Goal: Task Accomplishment & Management: Use online tool/utility

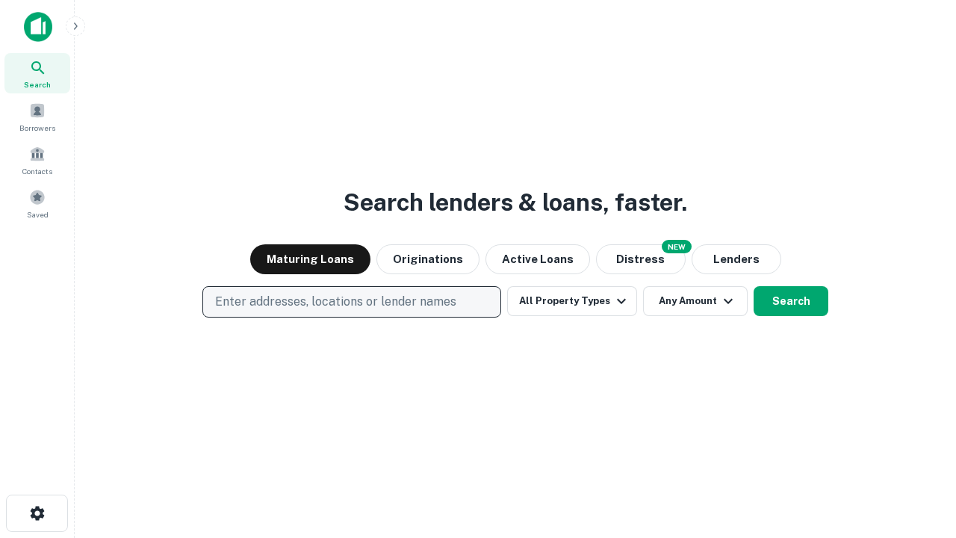
click at [351, 302] on p "Enter addresses, locations or lender names" at bounding box center [335, 302] width 241 height 18
type input "**********"
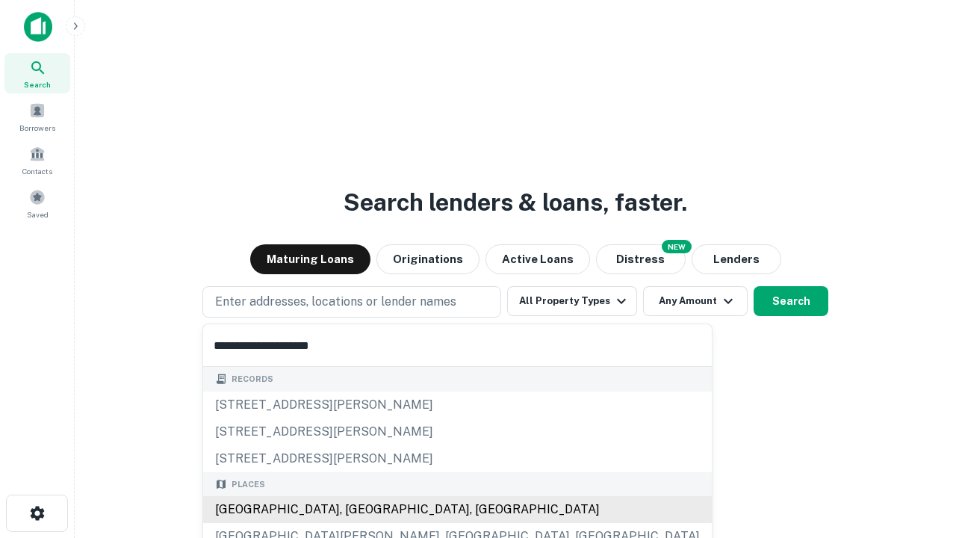
click at [357, 510] on div "[GEOGRAPHIC_DATA], [GEOGRAPHIC_DATA], [GEOGRAPHIC_DATA]" at bounding box center [457, 509] width 509 height 27
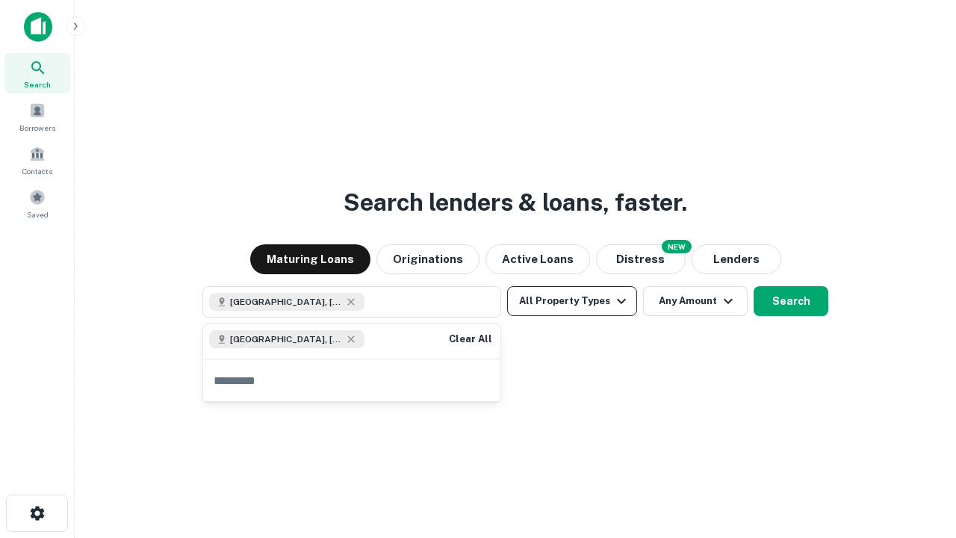
click at [572, 301] on button "All Property Types" at bounding box center [572, 301] width 130 height 30
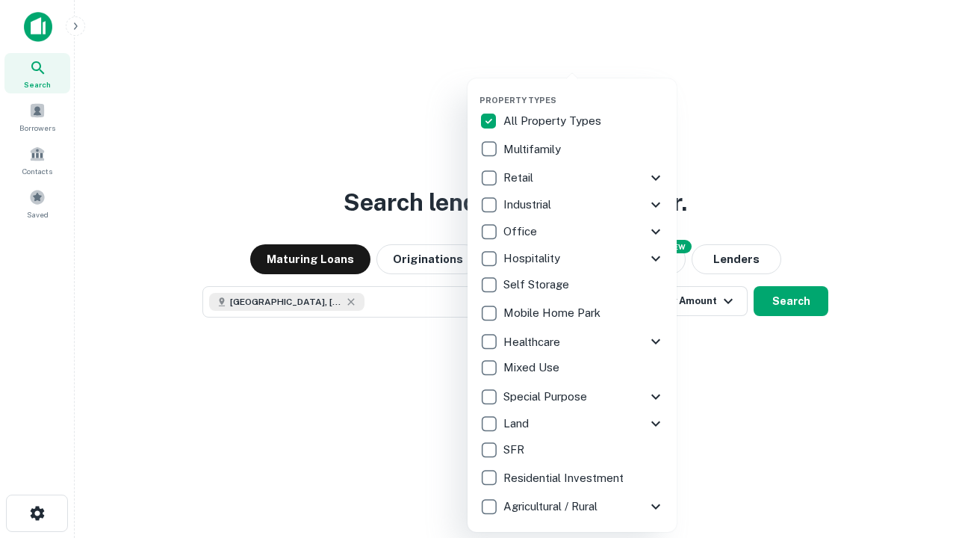
click at [584, 90] on button "button" at bounding box center [584, 90] width 209 height 1
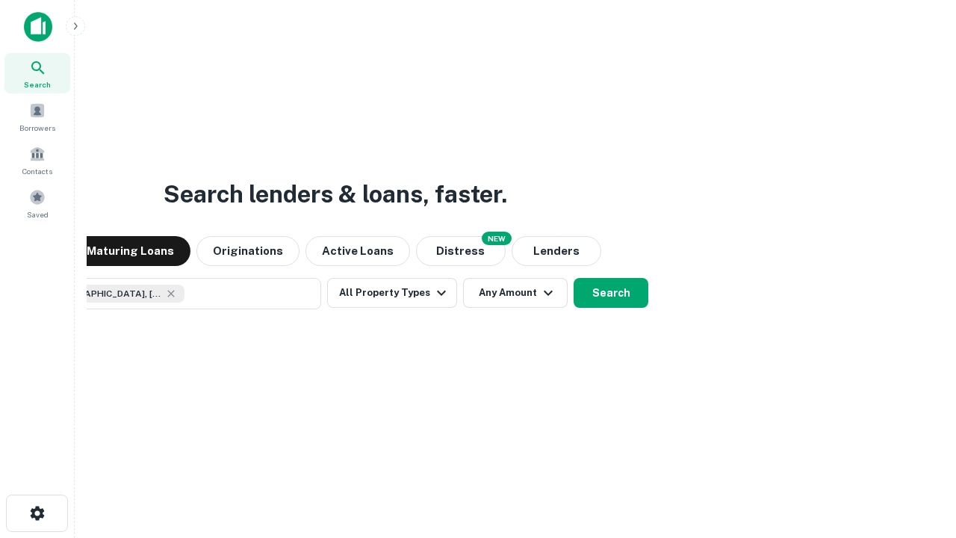
scroll to position [24, 0]
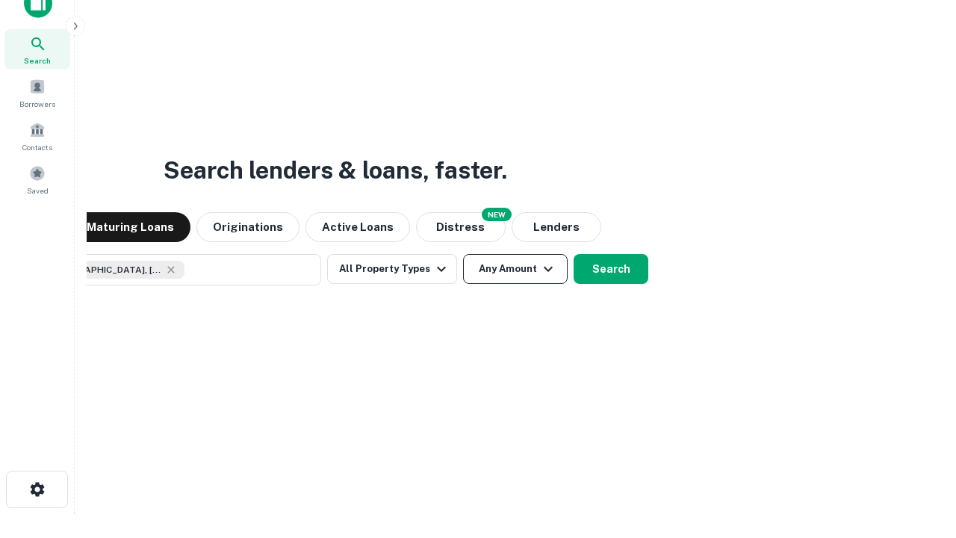
click at [463, 254] on button "Any Amount" at bounding box center [515, 269] width 105 height 30
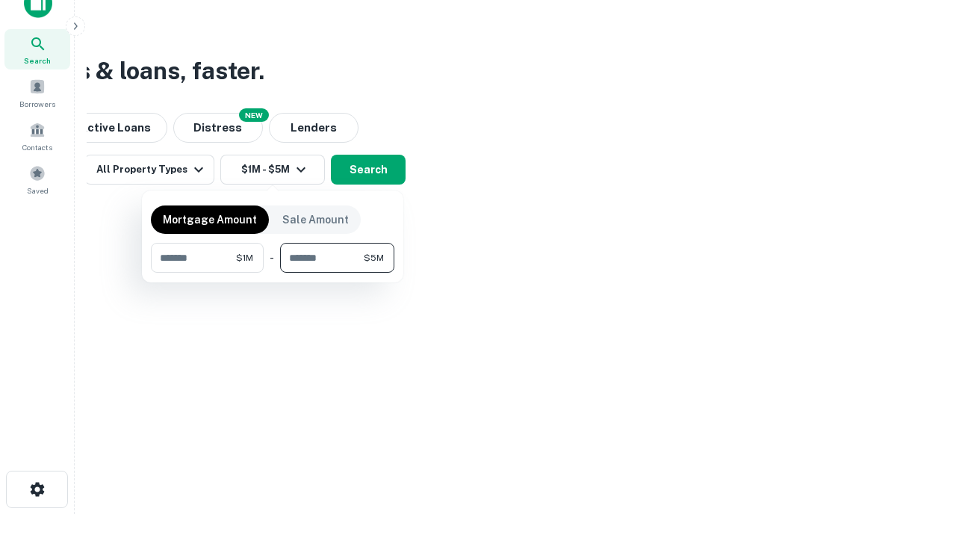
type input "*******"
click at [273, 273] on button "button" at bounding box center [273, 273] width 244 height 1
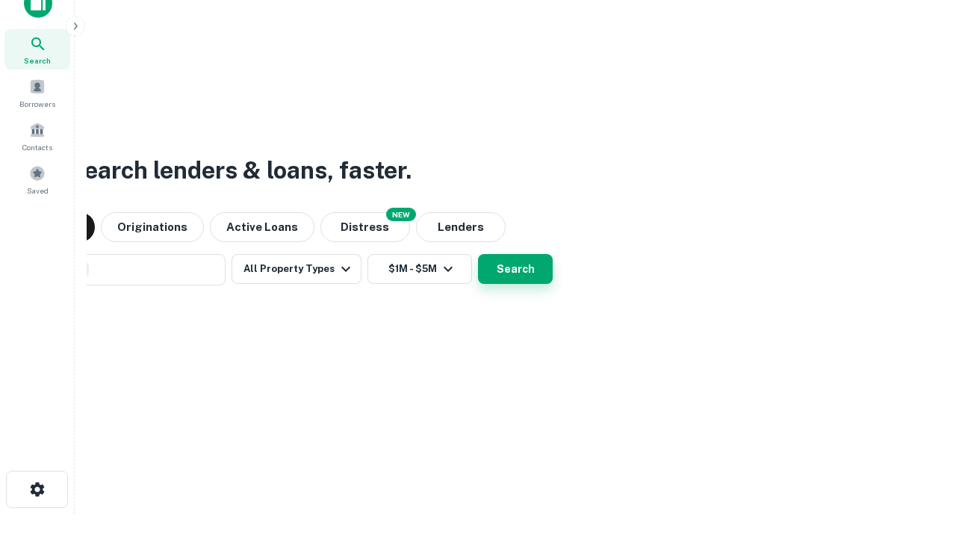
click at [478, 254] on button "Search" at bounding box center [515, 269] width 75 height 30
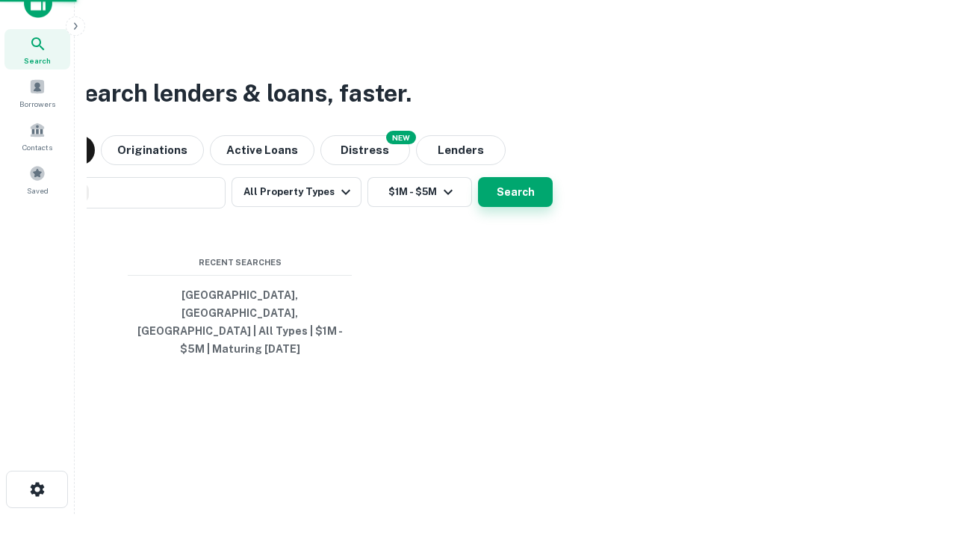
scroll to position [49, 423]
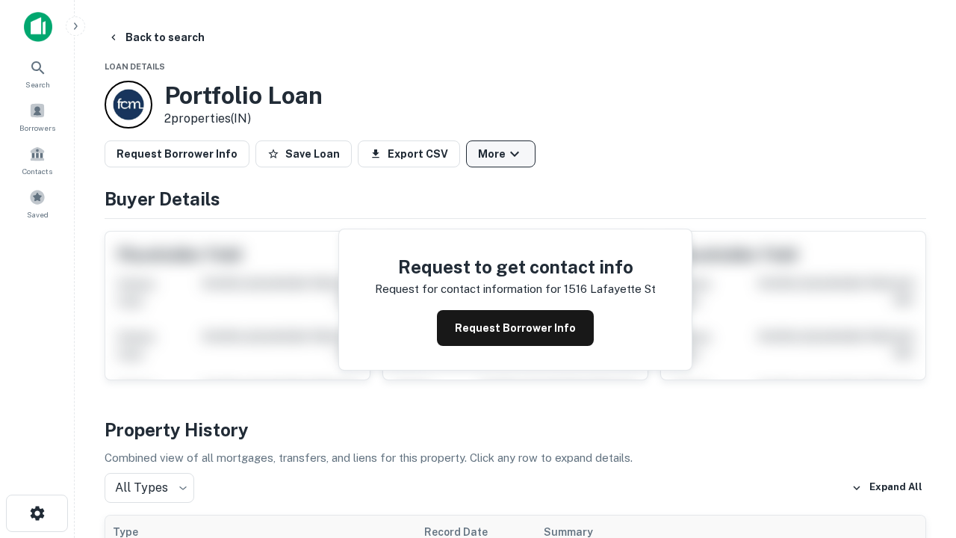
click at [501, 154] on button "More" at bounding box center [500, 153] width 69 height 27
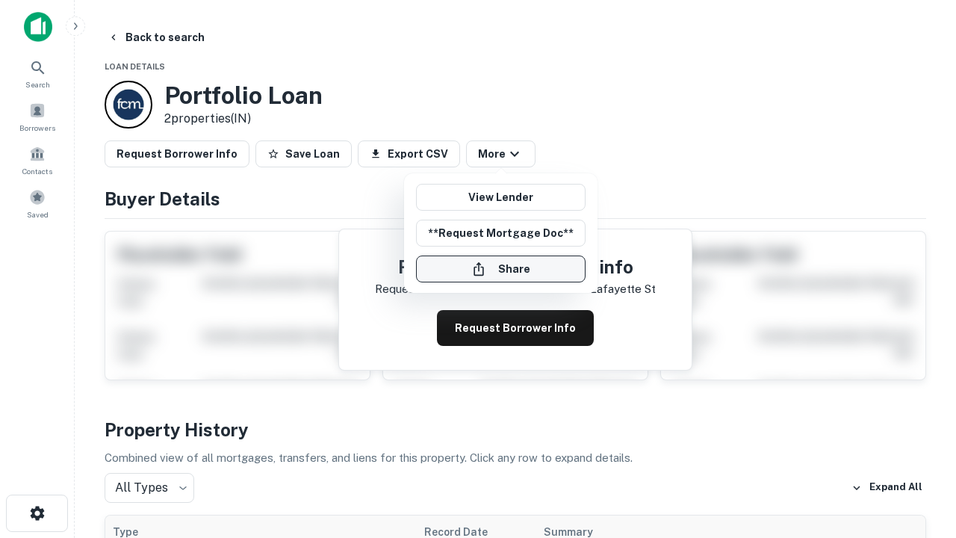
click at [501, 269] on button "Share" at bounding box center [501, 269] width 170 height 27
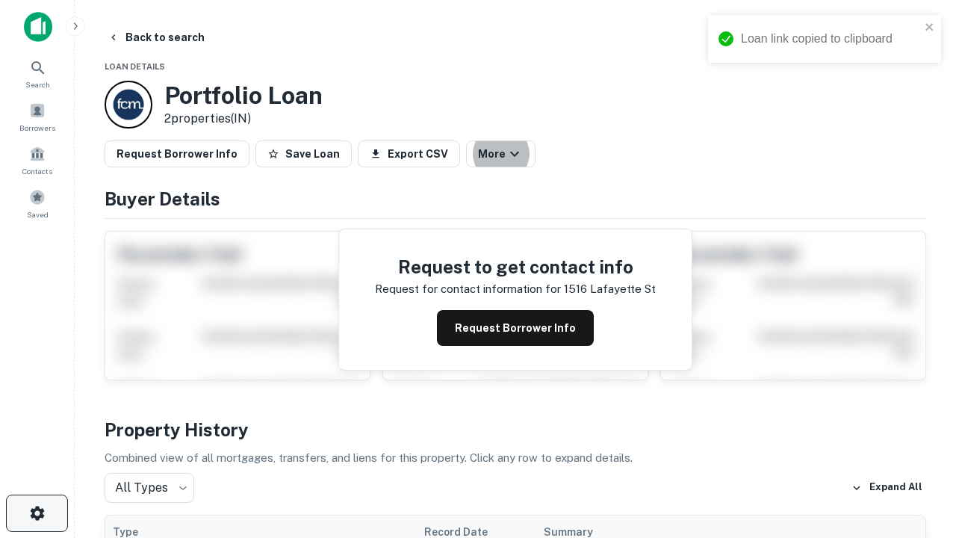
click at [37, 513] on icon "button" at bounding box center [37, 513] width 18 height 18
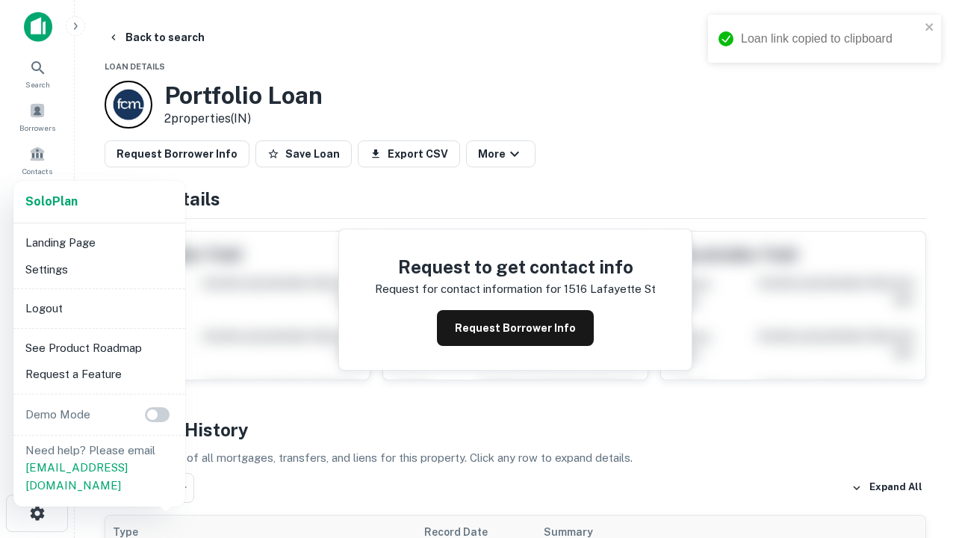
click at [99, 308] on li "Logout" at bounding box center [99, 308] width 160 height 27
